Goal: Task Accomplishment & Management: Use online tool/utility

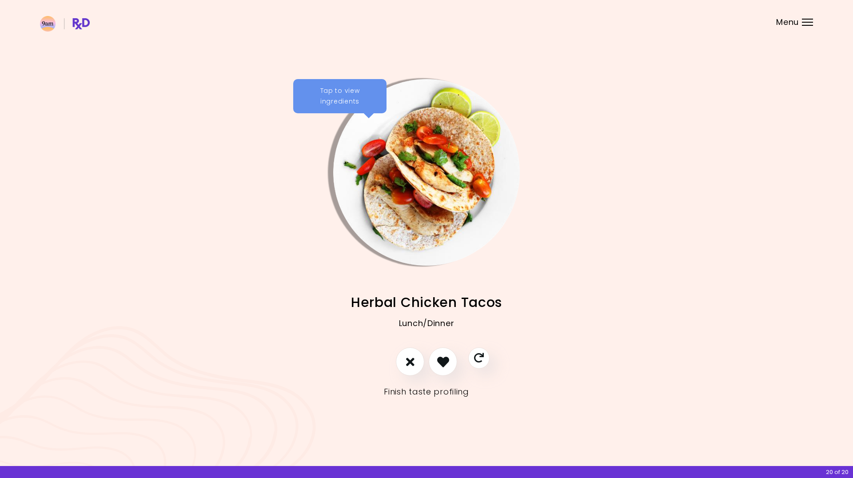
click at [444, 395] on link "Finish taste profiling" at bounding box center [426, 392] width 85 height 14
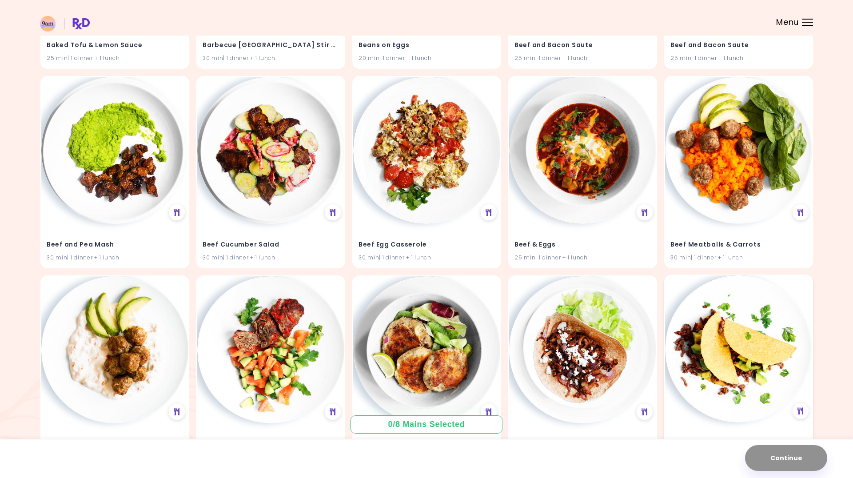
scroll to position [449, 0]
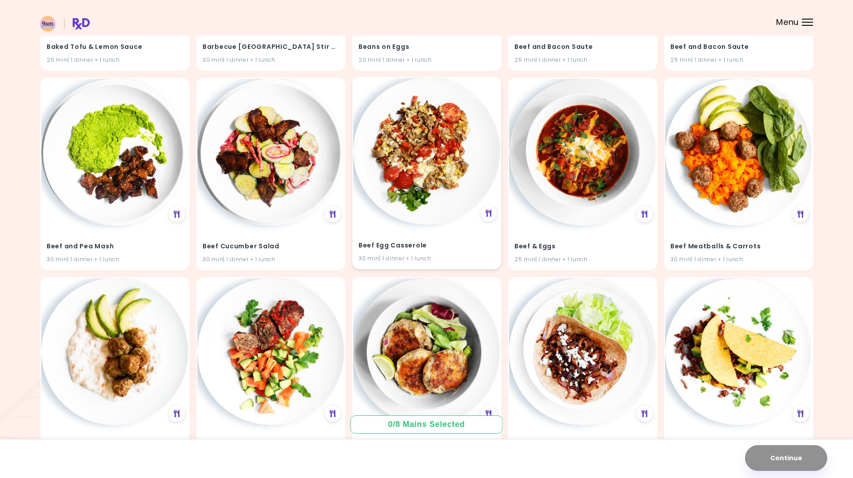
click at [438, 208] on img at bounding box center [426, 151] width 147 height 147
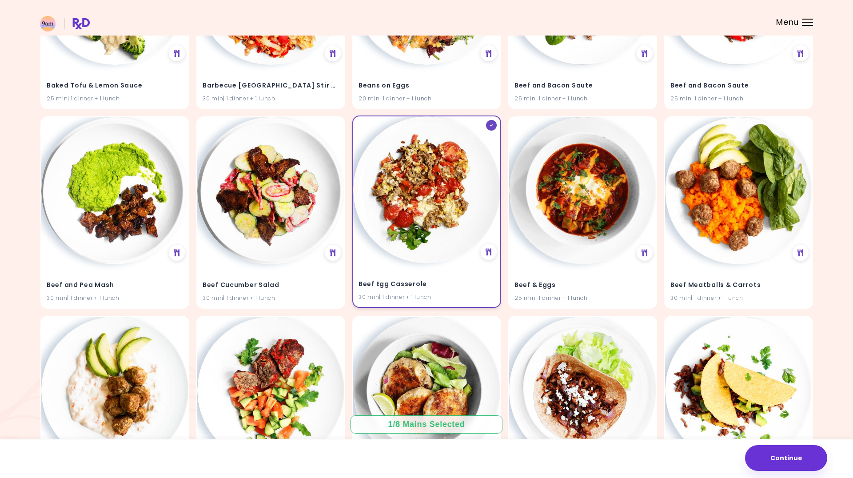
scroll to position [410, 0]
click at [278, 227] on img at bounding box center [270, 190] width 147 height 147
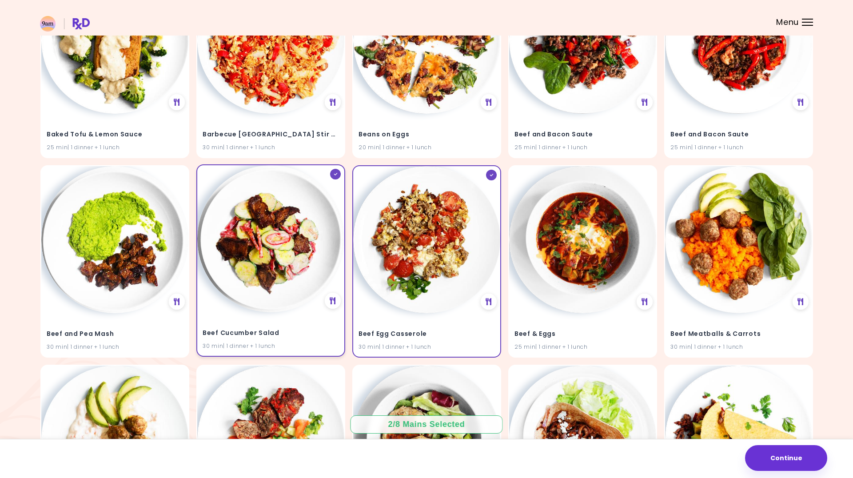
scroll to position [344, 0]
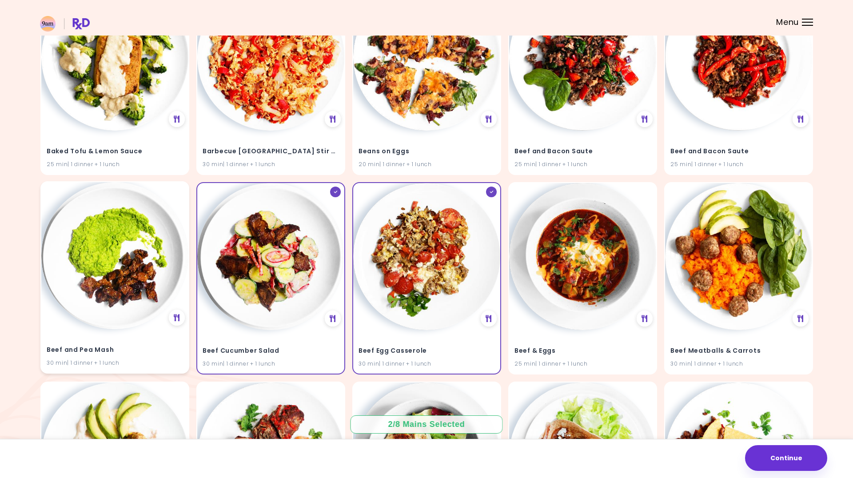
click at [132, 260] on img at bounding box center [114, 255] width 147 height 147
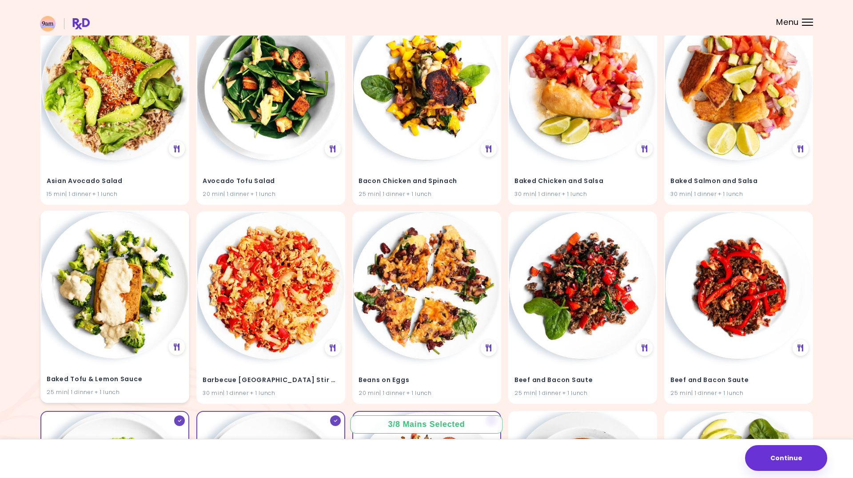
scroll to position [114, 0]
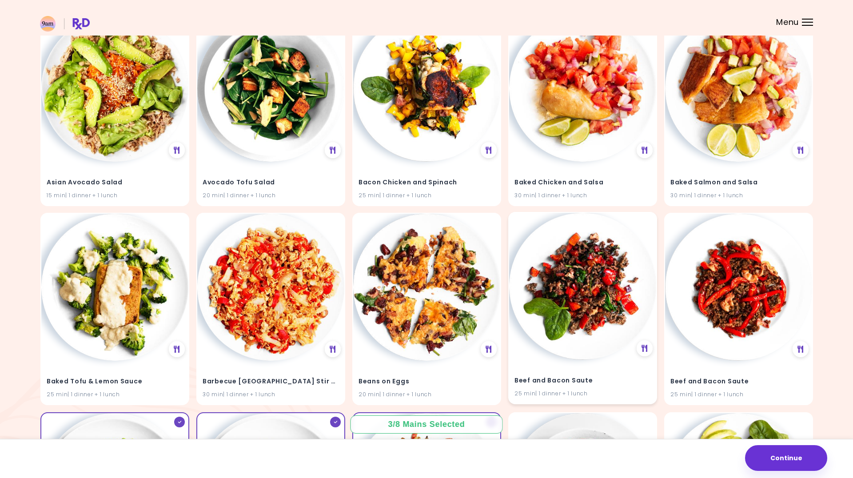
click at [557, 274] on img at bounding box center [582, 286] width 147 height 147
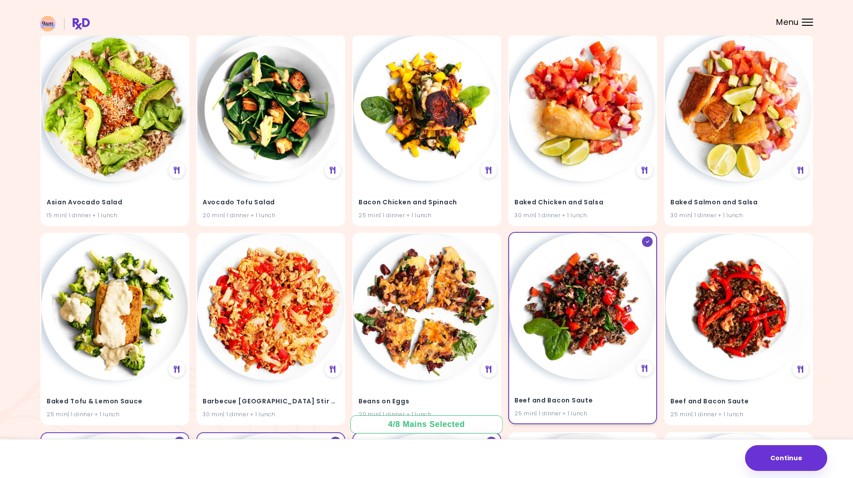
scroll to position [94, 0]
click at [695, 292] on img at bounding box center [738, 306] width 147 height 147
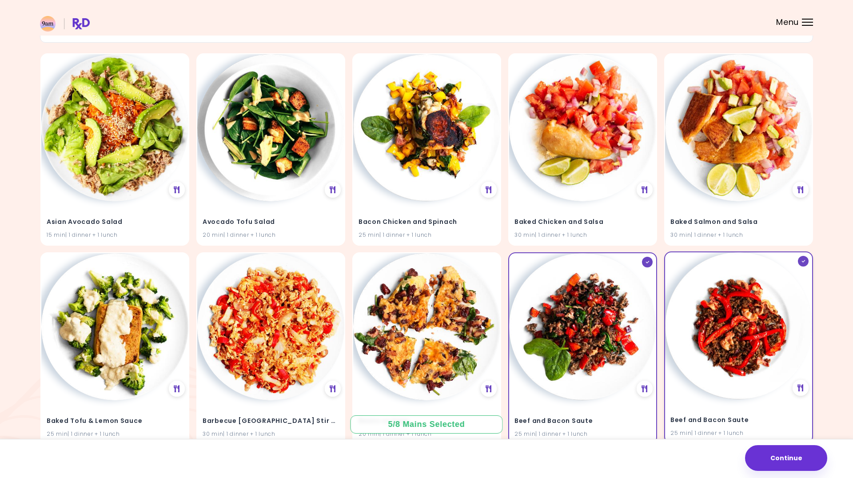
scroll to position [65, 0]
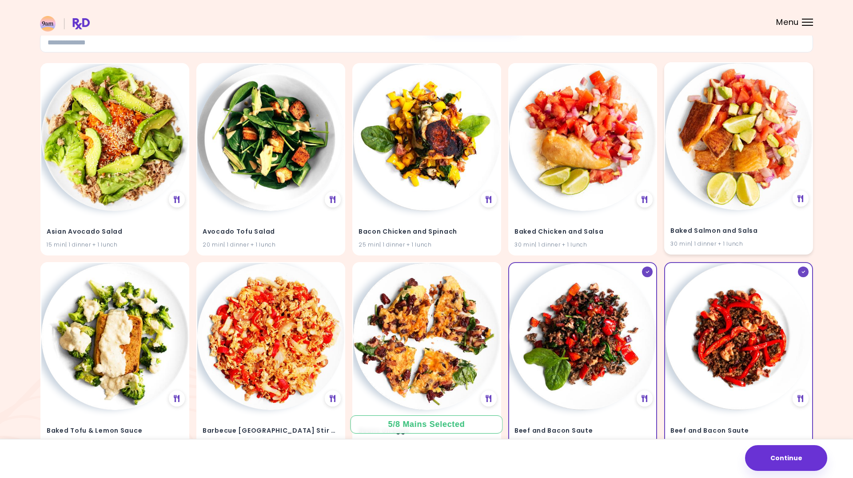
click at [721, 213] on div "Baked Salmon and Salsa 30 min | 1 dinner + 1 lunch" at bounding box center [738, 232] width 147 height 44
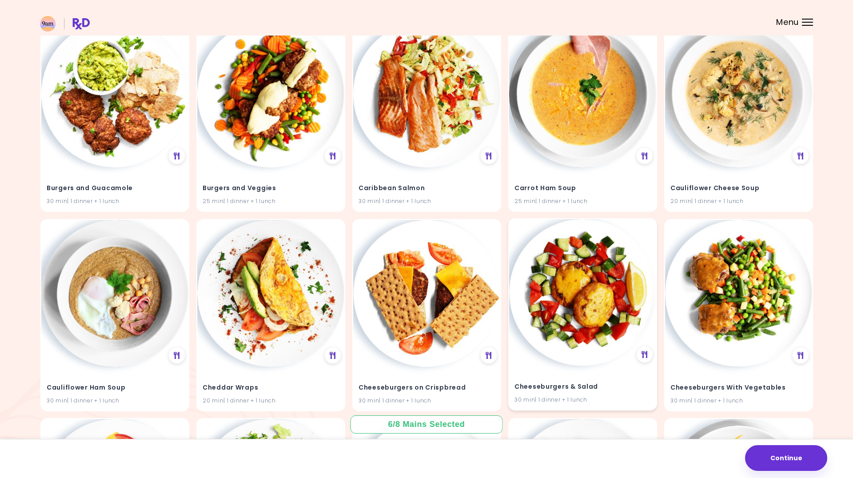
scroll to position [1106, 0]
click at [140, 118] on img at bounding box center [114, 92] width 147 height 147
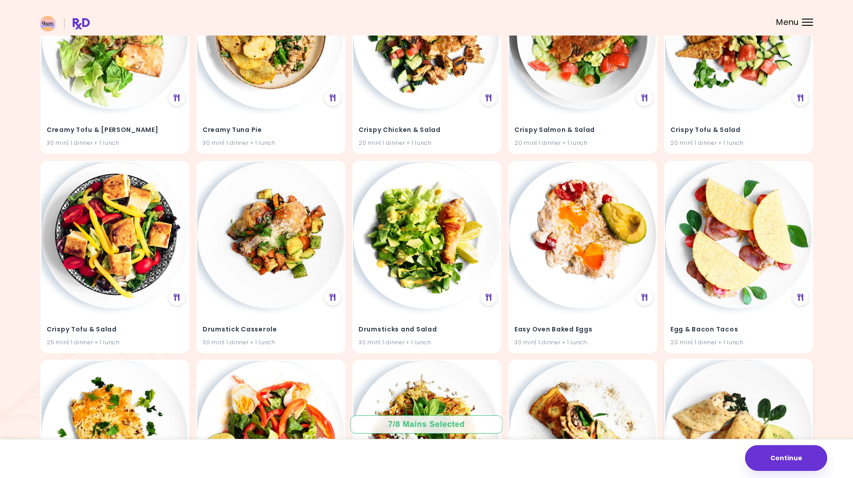
scroll to position [3761, 0]
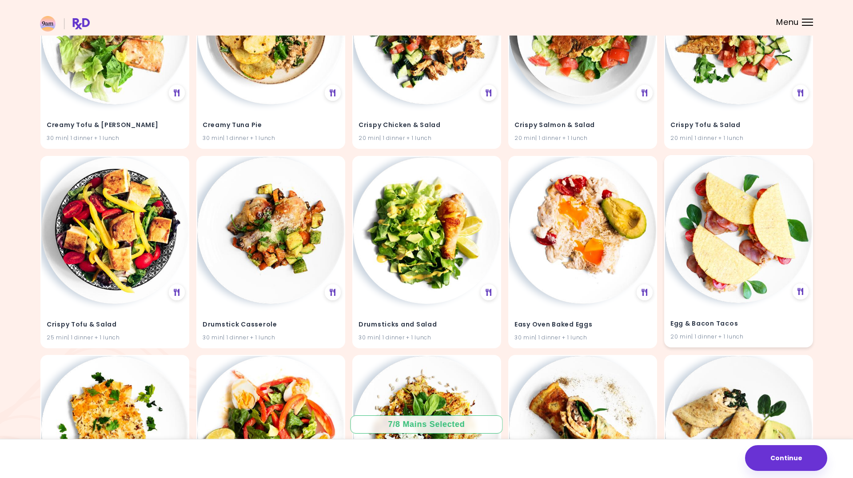
click at [756, 282] on img at bounding box center [738, 229] width 147 height 147
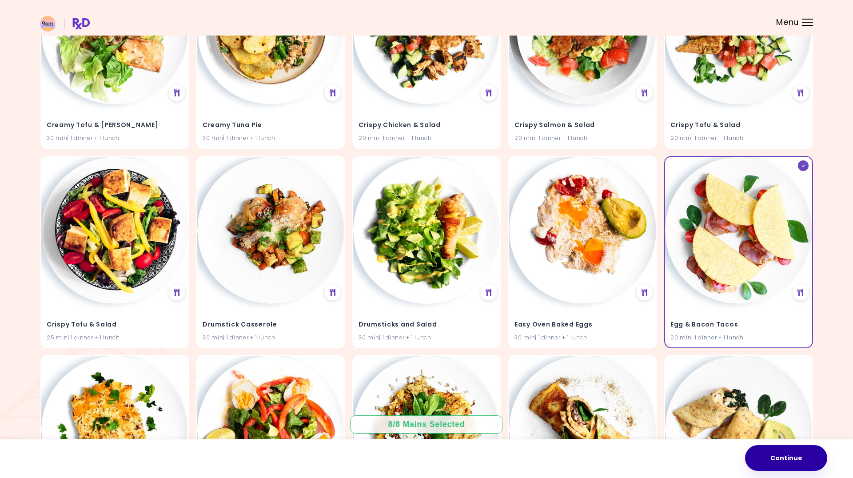
click at [778, 461] on button "Continue" at bounding box center [786, 458] width 82 height 26
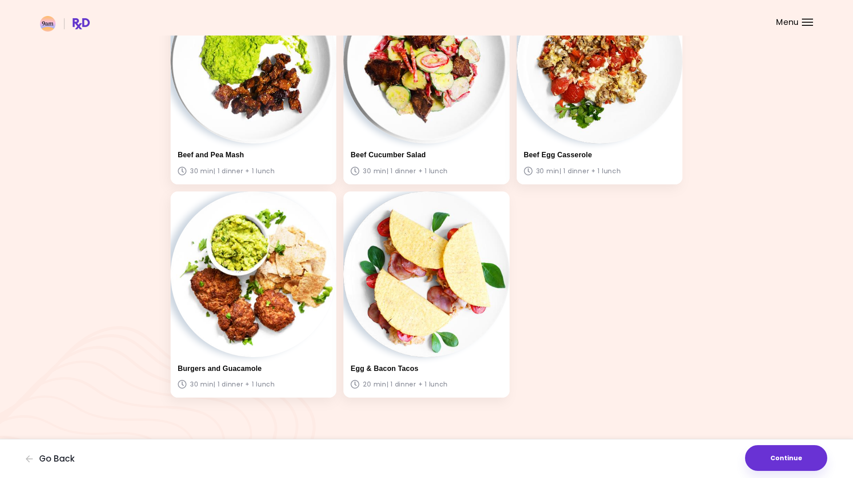
scroll to position [320, 0]
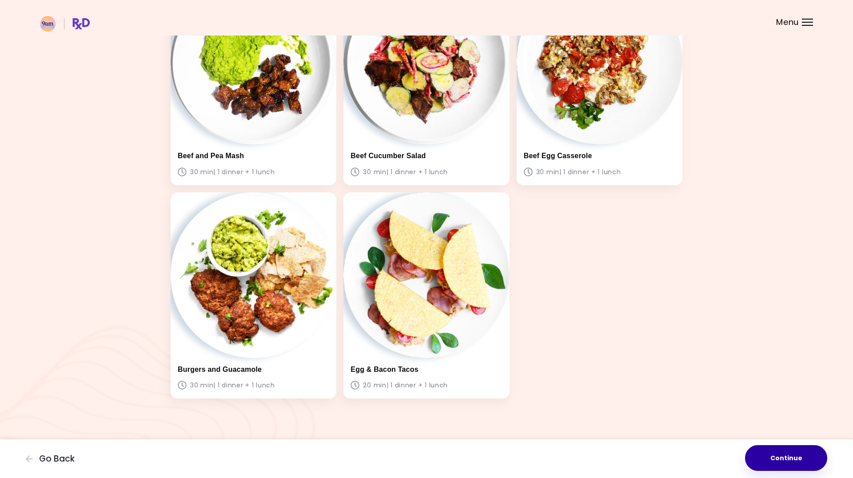
click at [785, 458] on button "Continue" at bounding box center [786, 458] width 82 height 26
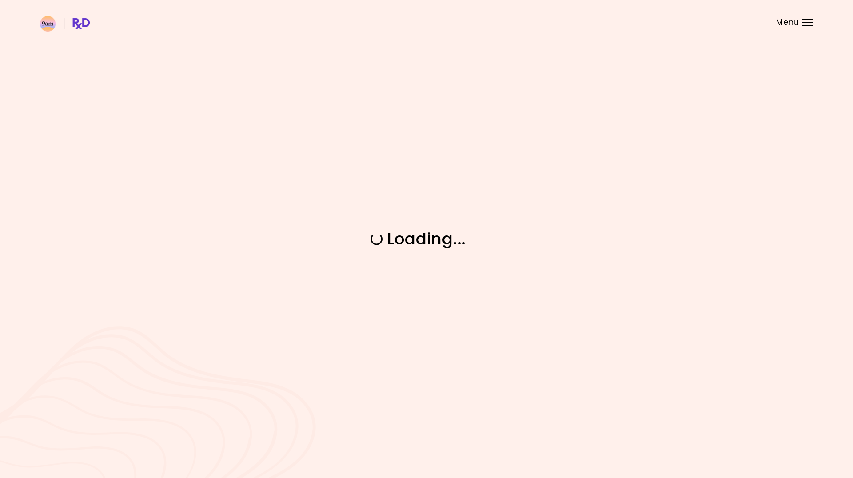
scroll to position [0, 0]
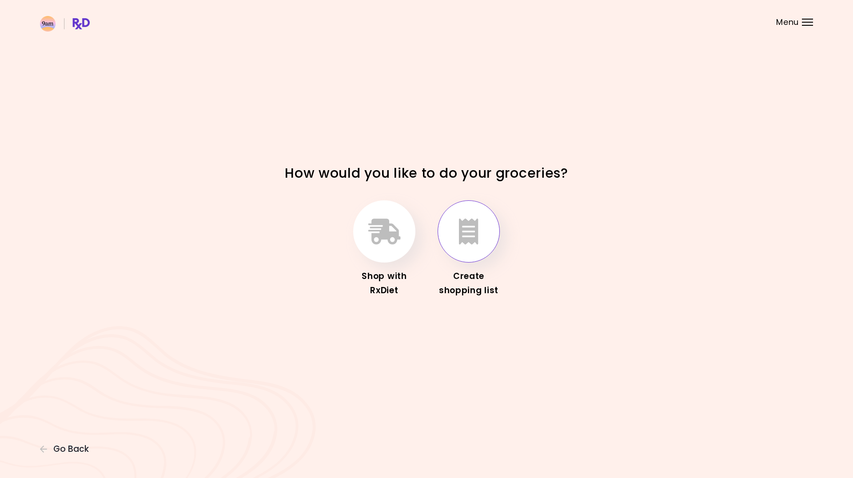
click at [478, 253] on button "button" at bounding box center [469, 231] width 62 height 62
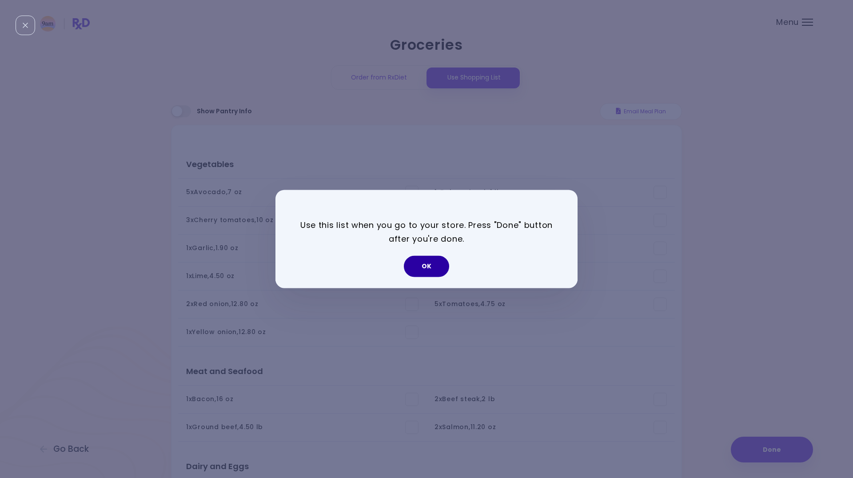
click at [434, 268] on button "OK" at bounding box center [426, 266] width 45 height 21
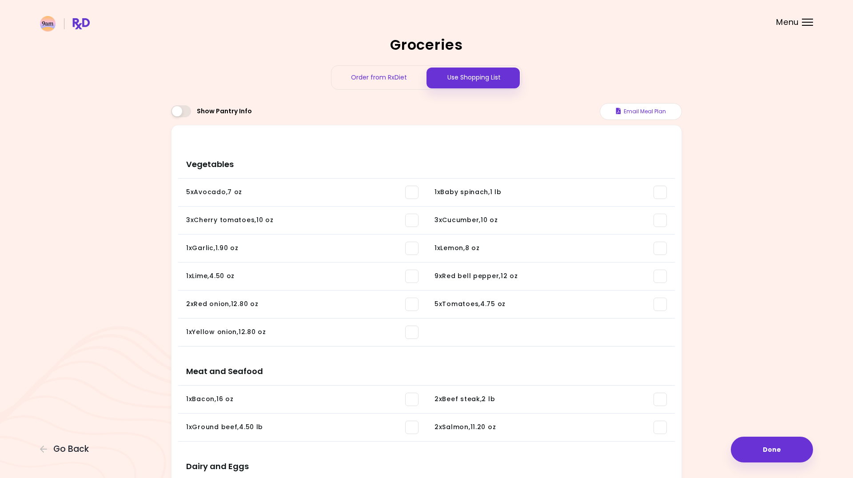
click at [786, 464] on div "Groceries Order from RxDiet Use Shopping List Show Pantry Info Email Meal Plan …" at bounding box center [426, 446] width 853 height 892
click at [786, 452] on button "Done" at bounding box center [772, 450] width 82 height 26
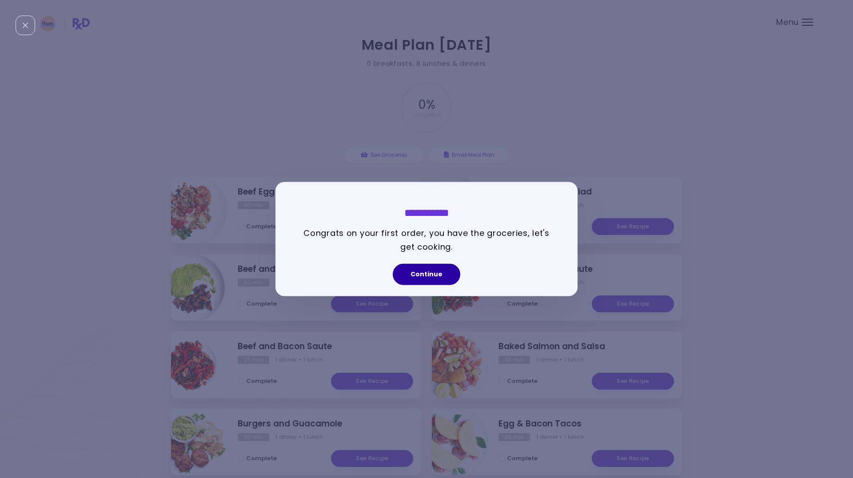
click at [442, 280] on button "Continue" at bounding box center [427, 274] width 68 height 21
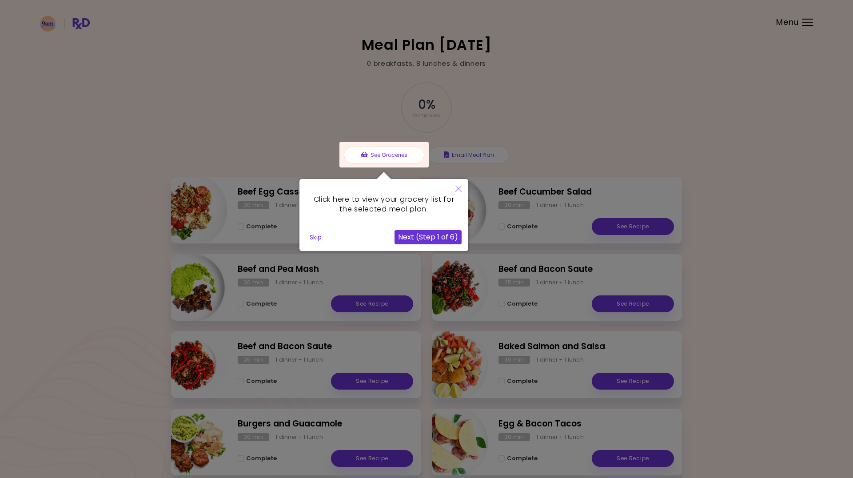
click at [441, 233] on button "Next (Step 1 of 6)" at bounding box center [428, 237] width 67 height 14
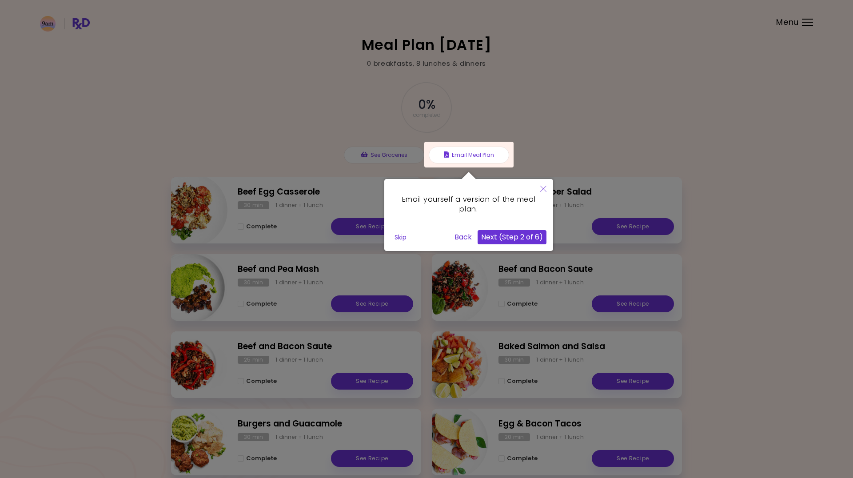
click at [516, 239] on button "Next (Step 2 of 6)" at bounding box center [512, 237] width 69 height 14
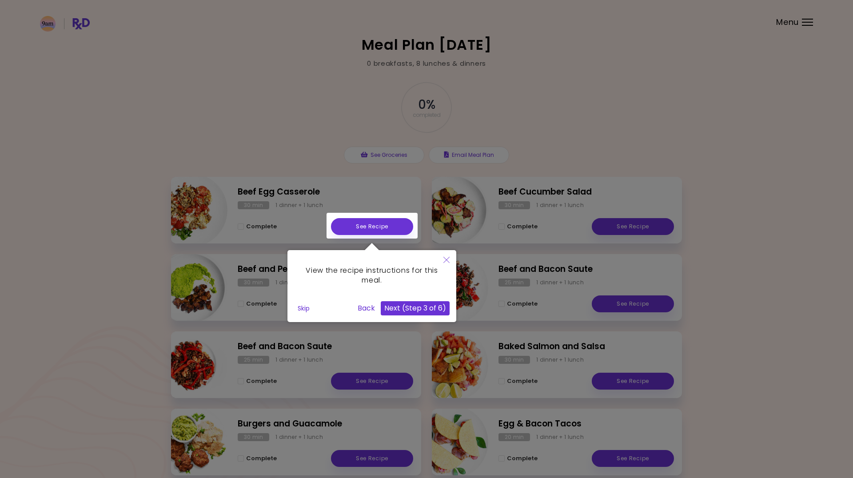
click at [436, 308] on button "Next (Step 3 of 6)" at bounding box center [415, 308] width 69 height 14
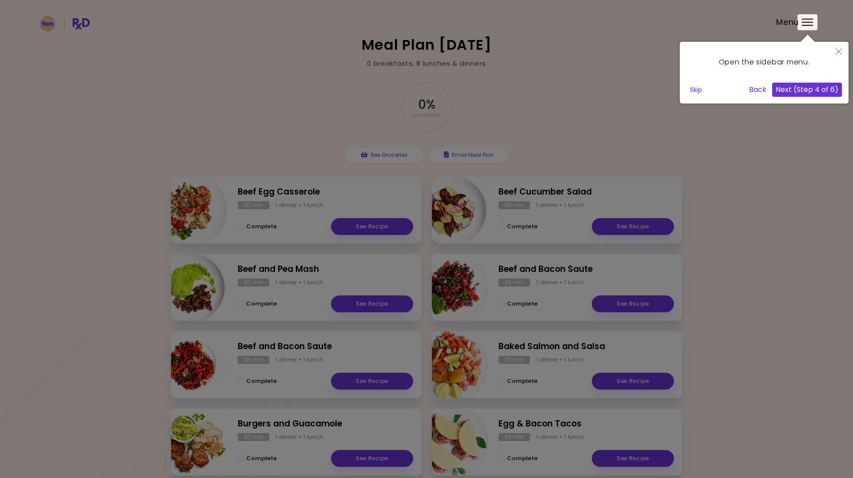
click at [822, 88] on button "Next (Step 4 of 6)" at bounding box center [807, 90] width 70 height 14
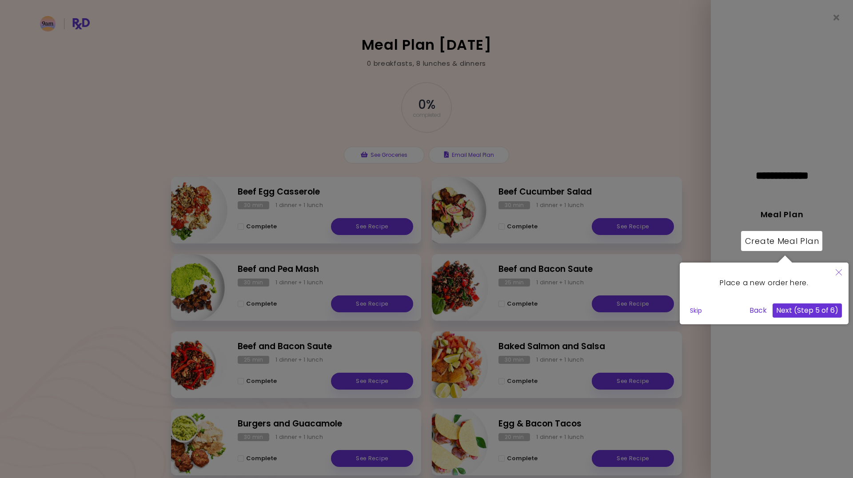
click at [799, 311] on button "Next (Step 5 of 6)" at bounding box center [807, 311] width 69 height 14
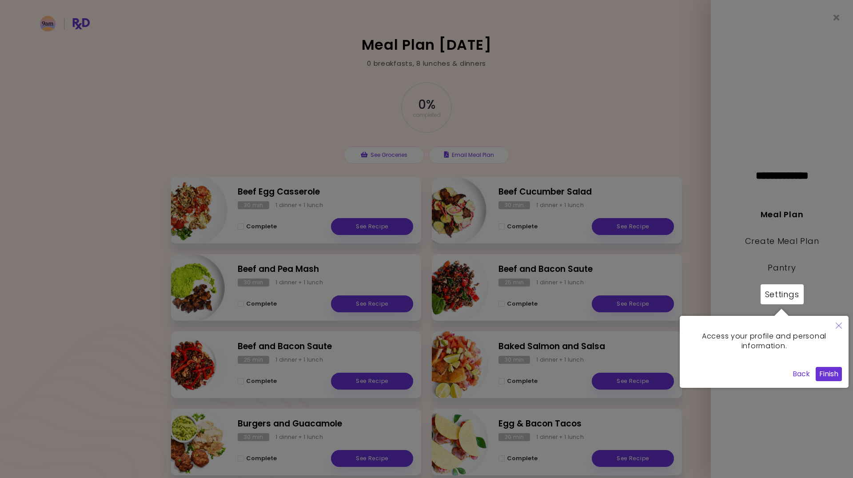
click at [826, 376] on button "Finish" at bounding box center [829, 374] width 26 height 14
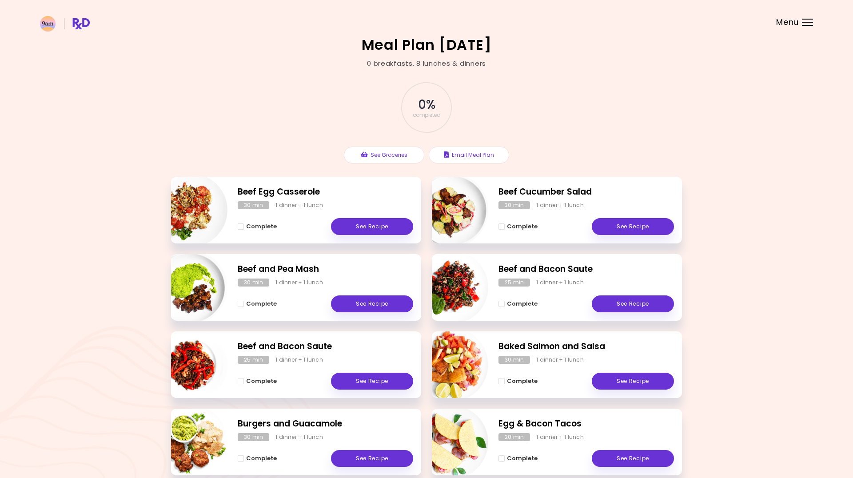
click at [240, 226] on span "Complete - Beef Egg Casserole" at bounding box center [241, 227] width 6 height 6
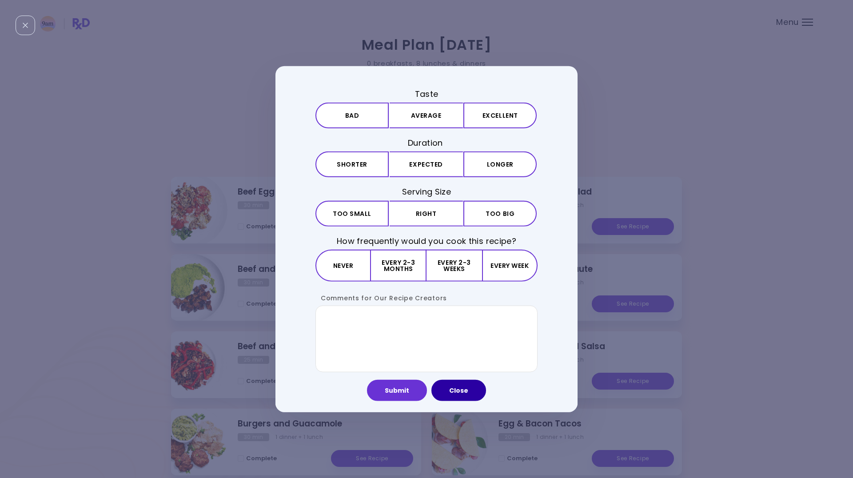
click at [453, 392] on button "Close" at bounding box center [459, 390] width 55 height 21
